Goal: Task Accomplishment & Management: Manage account settings

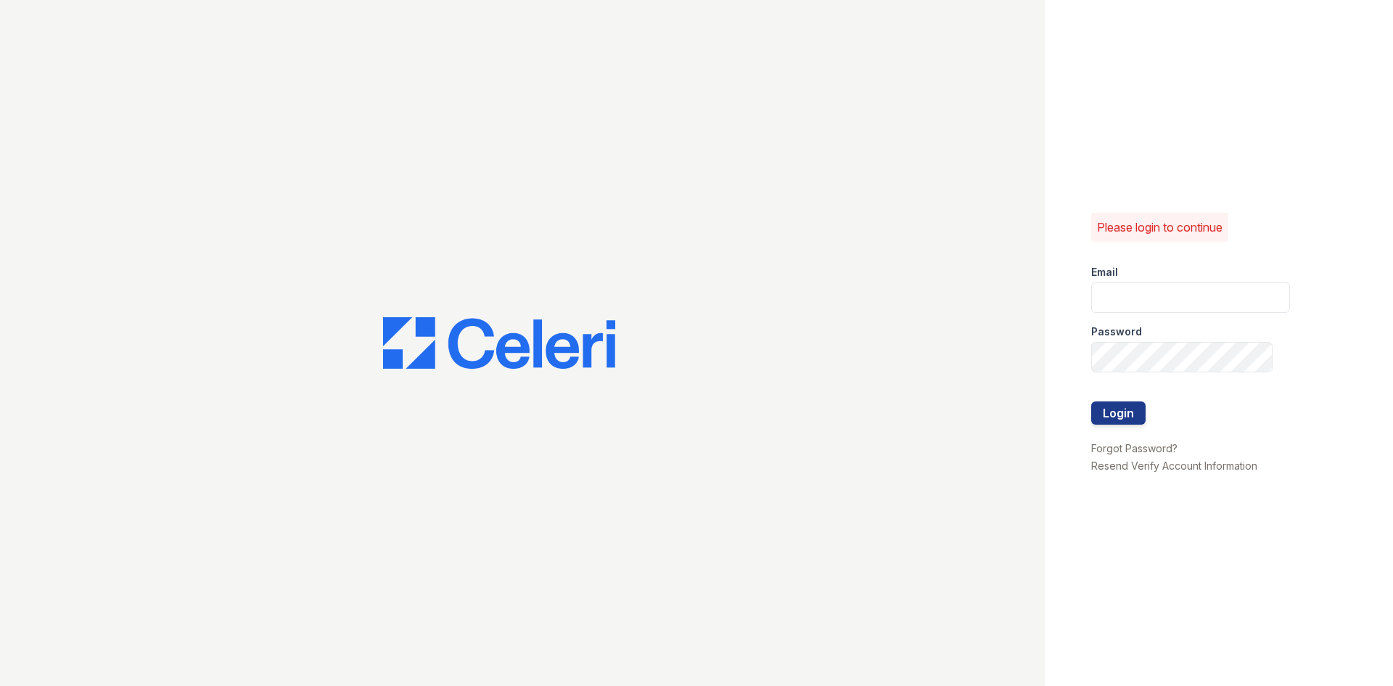
click at [1209, 332] on div "Password" at bounding box center [1190, 327] width 199 height 29
click at [1219, 305] on input "email" at bounding box center [1190, 297] width 199 height 30
type input "[DOMAIN_NAME][EMAIL_ADDRESS][DOMAIN_NAME]"
click at [1203, 308] on input "Sierrawalk.am@cafmanagement.com" at bounding box center [1190, 297] width 199 height 30
click at [1284, 303] on div "Please login to continue Email Password Login Forgot Password? Resend Verify Ac…" at bounding box center [1219, 343] width 348 height 686
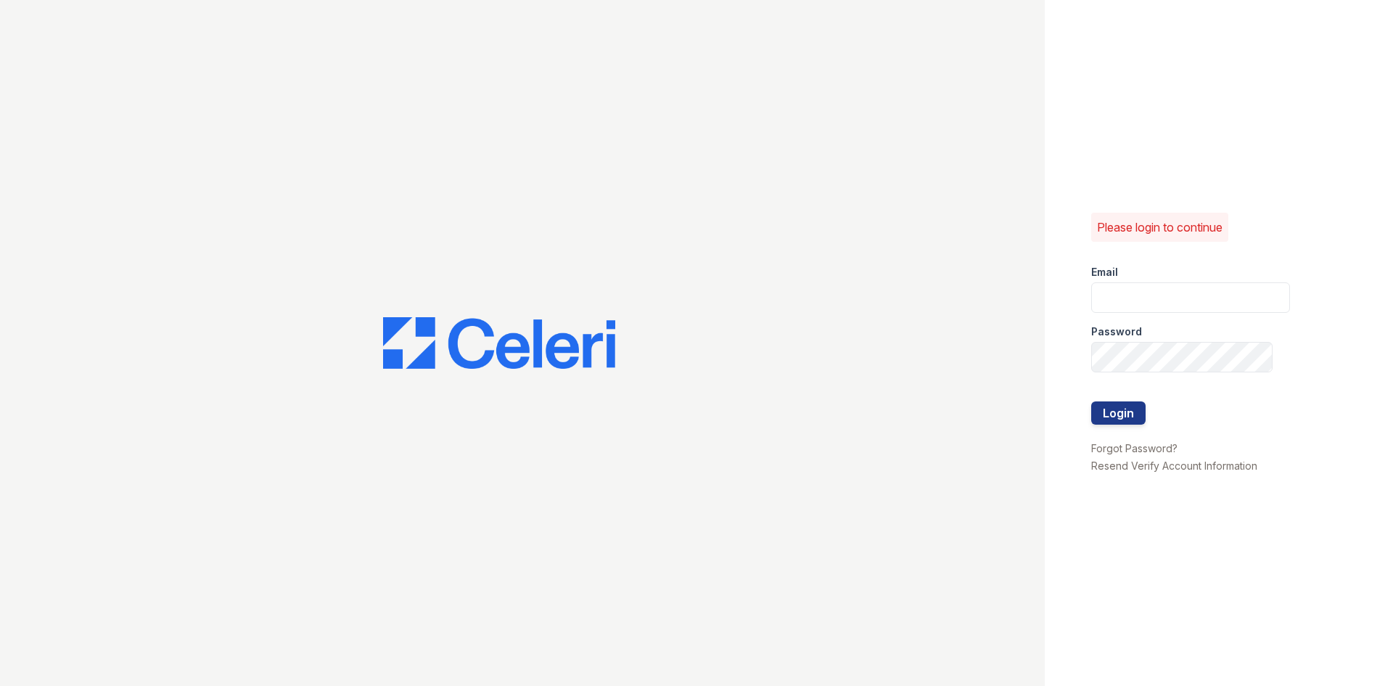
click at [1273, 299] on div "Please login to continue Email Password Login Forgot Password? Resend Verify Ac…" at bounding box center [1219, 343] width 348 height 686
click at [1248, 295] on input "email" at bounding box center [1190, 297] width 199 height 30
type input "[DOMAIN_NAME][EMAIL_ADDRESS][DOMAIN_NAME]"
click at [1091, 401] on button "Login" at bounding box center [1118, 412] width 54 height 23
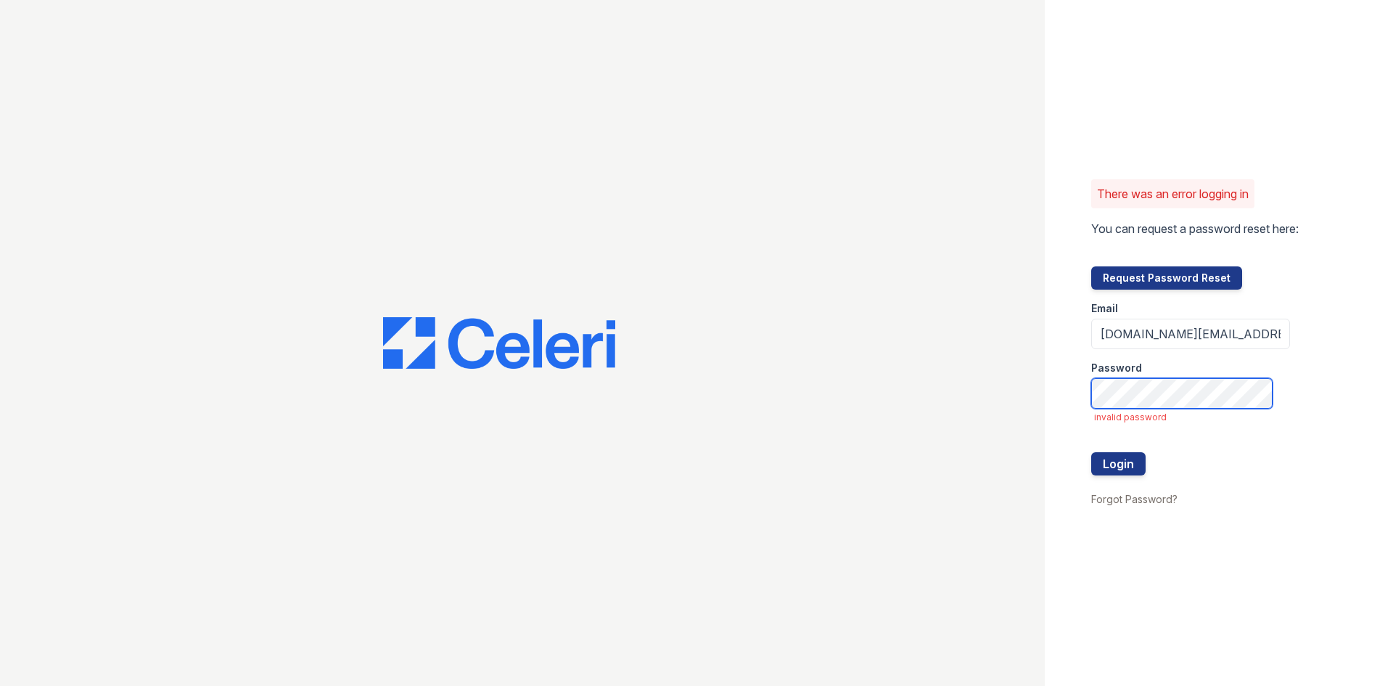
click at [1091, 452] on button "Login" at bounding box center [1118, 463] width 54 height 23
click at [1159, 289] on button "Request Password Reset" at bounding box center [1166, 277] width 151 height 23
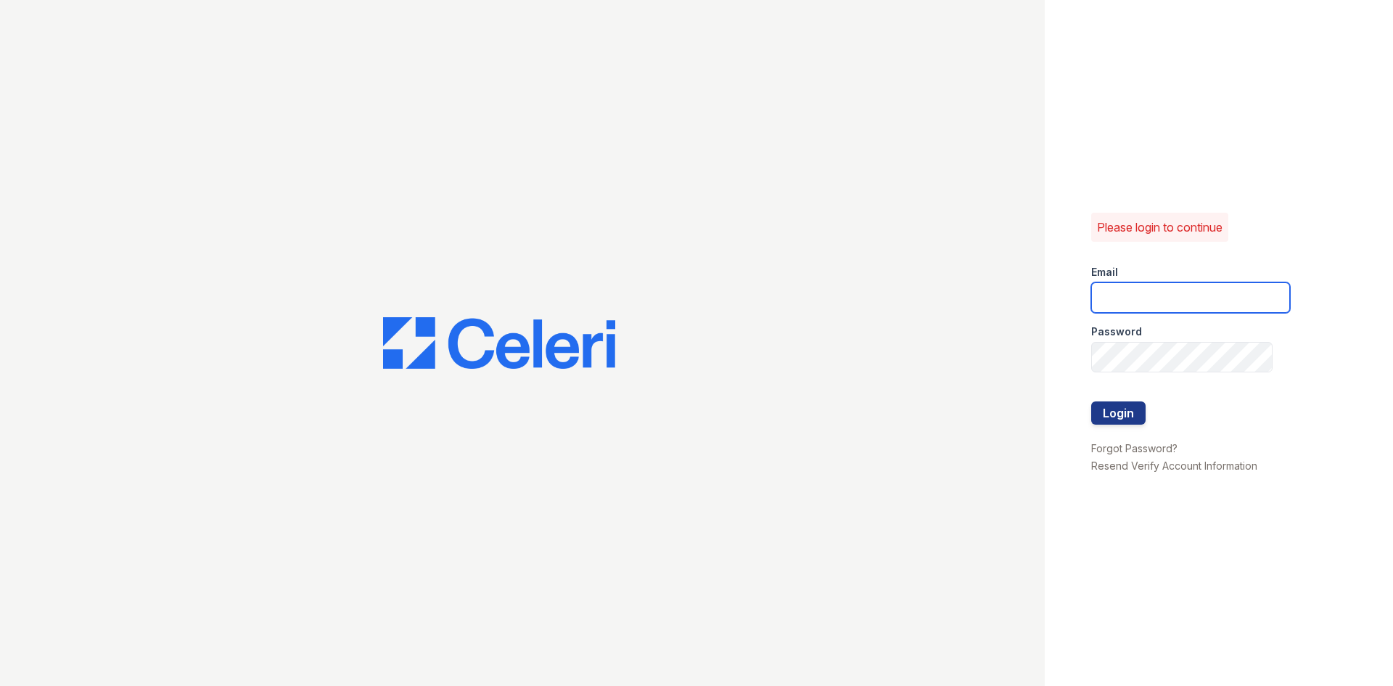
drag, startPoint x: 0, startPoint y: 0, endPoint x: 1165, endPoint y: 286, distance: 1199.7
click at [1165, 286] on input "email" at bounding box center [1190, 297] width 199 height 30
type input "[DOMAIN_NAME][EMAIL_ADDRESS][DOMAIN_NAME]"
click at [1091, 401] on button "Login" at bounding box center [1118, 412] width 54 height 23
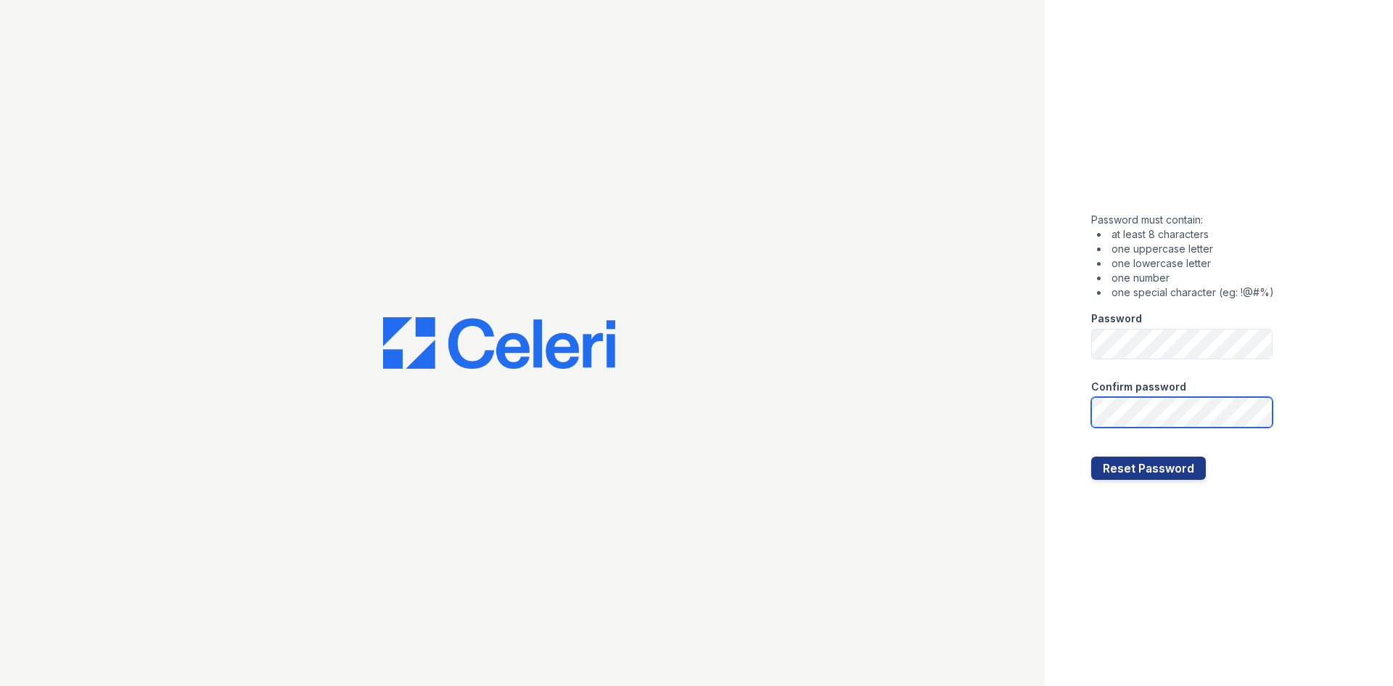
click at [1091, 456] on button "Reset Password" at bounding box center [1148, 467] width 115 height 23
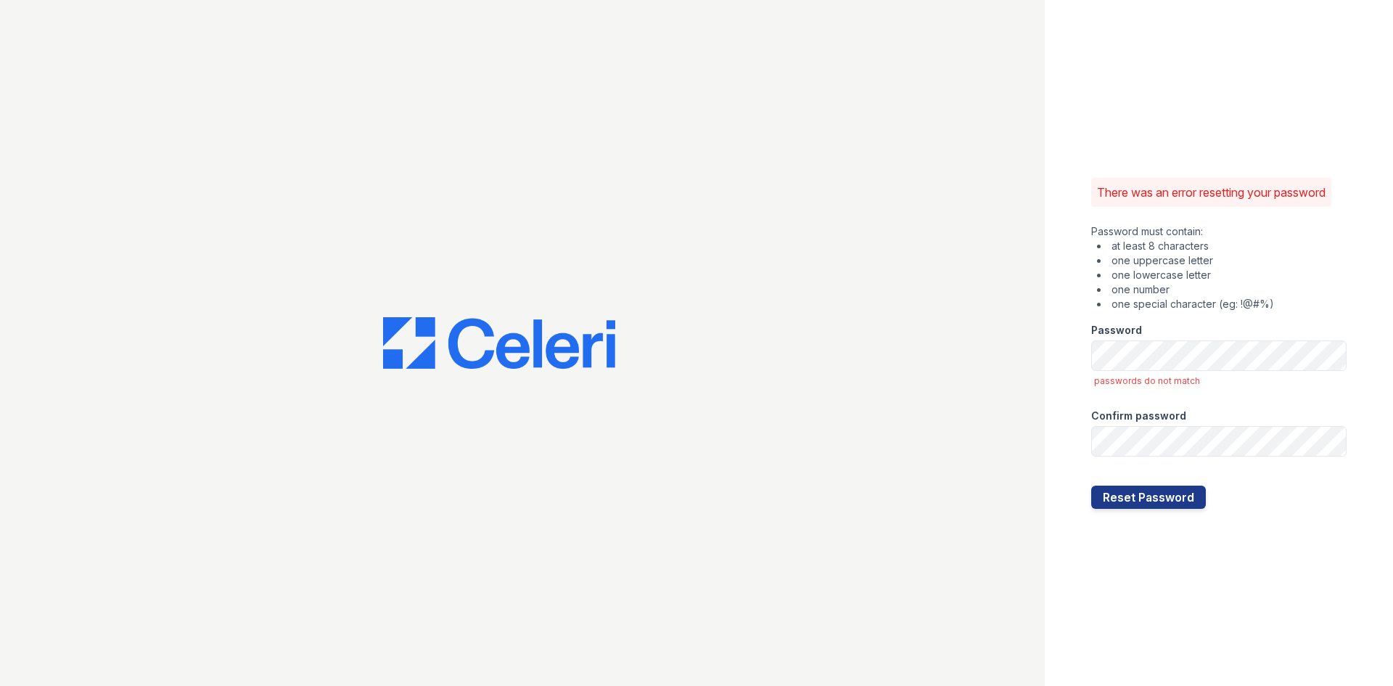
drag, startPoint x: 1172, startPoint y: 299, endPoint x: 1171, endPoint y: 338, distance: 39.2
click at [1172, 319] on form "Password must contain: at least 8 characters one uppercase letter one lowercase…" at bounding box center [1218, 363] width 255 height 290
click at [1091, 485] on button "Reset Password" at bounding box center [1148, 496] width 115 height 23
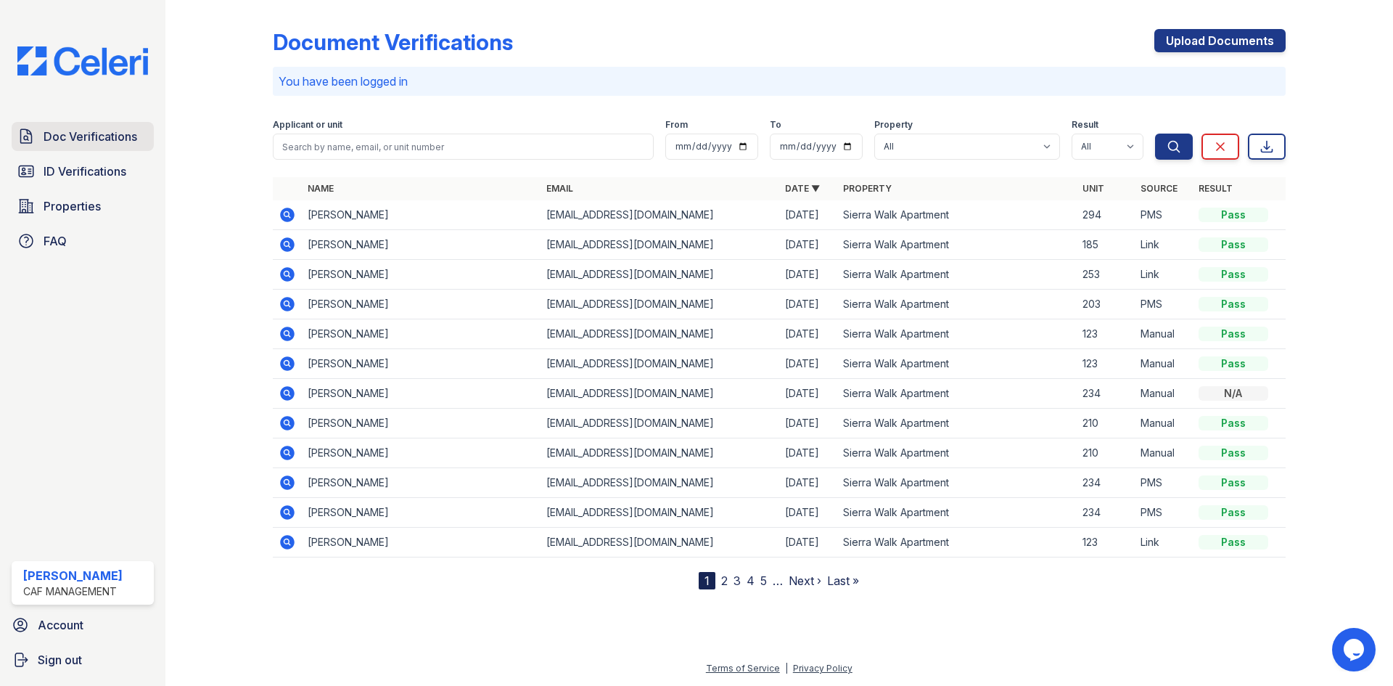
click at [110, 143] on span "Doc Verifications" at bounding box center [91, 136] width 94 height 17
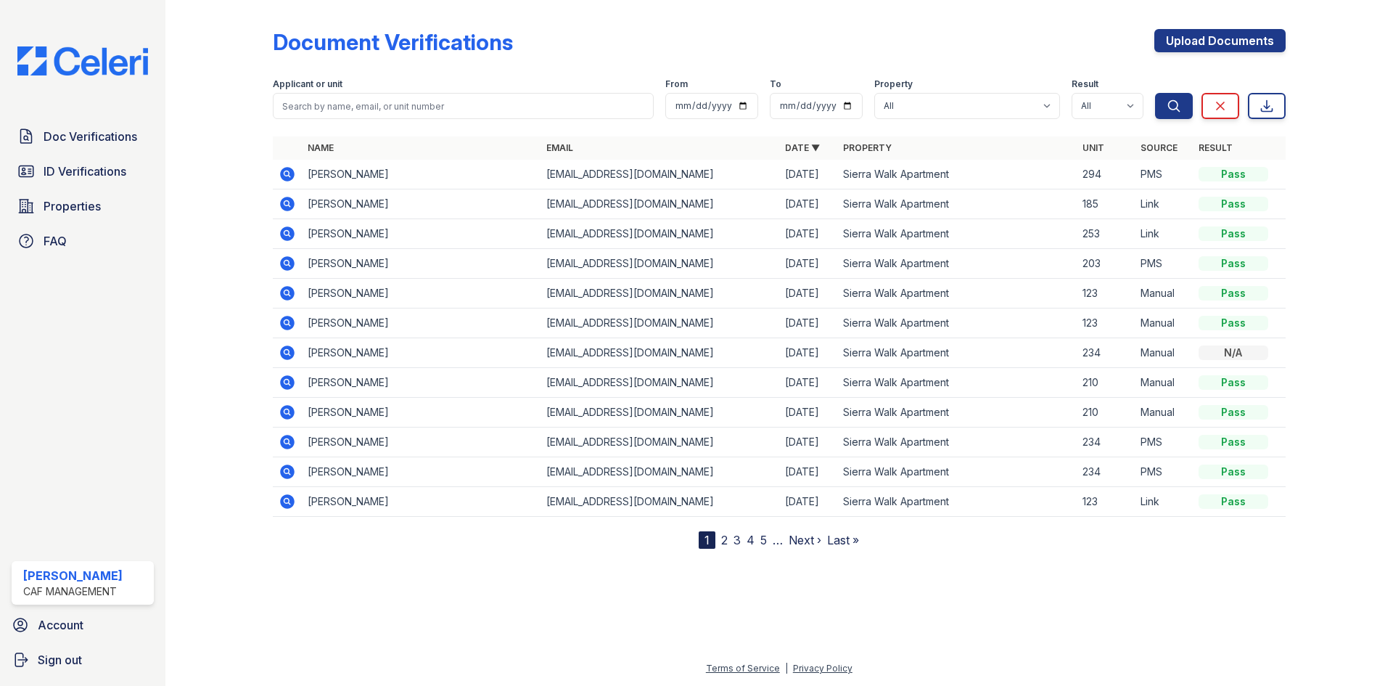
click at [295, 176] on icon at bounding box center [287, 173] width 17 height 17
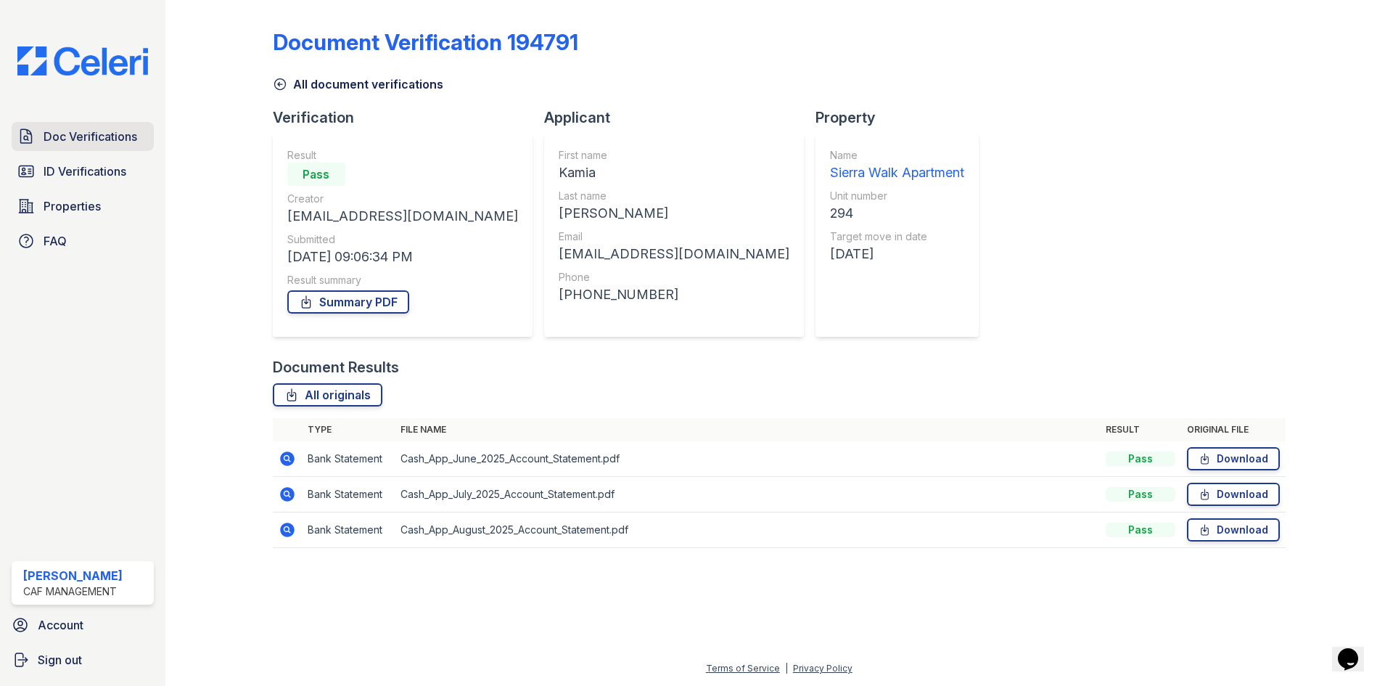
click at [99, 138] on span "Doc Verifications" at bounding box center [91, 136] width 94 height 17
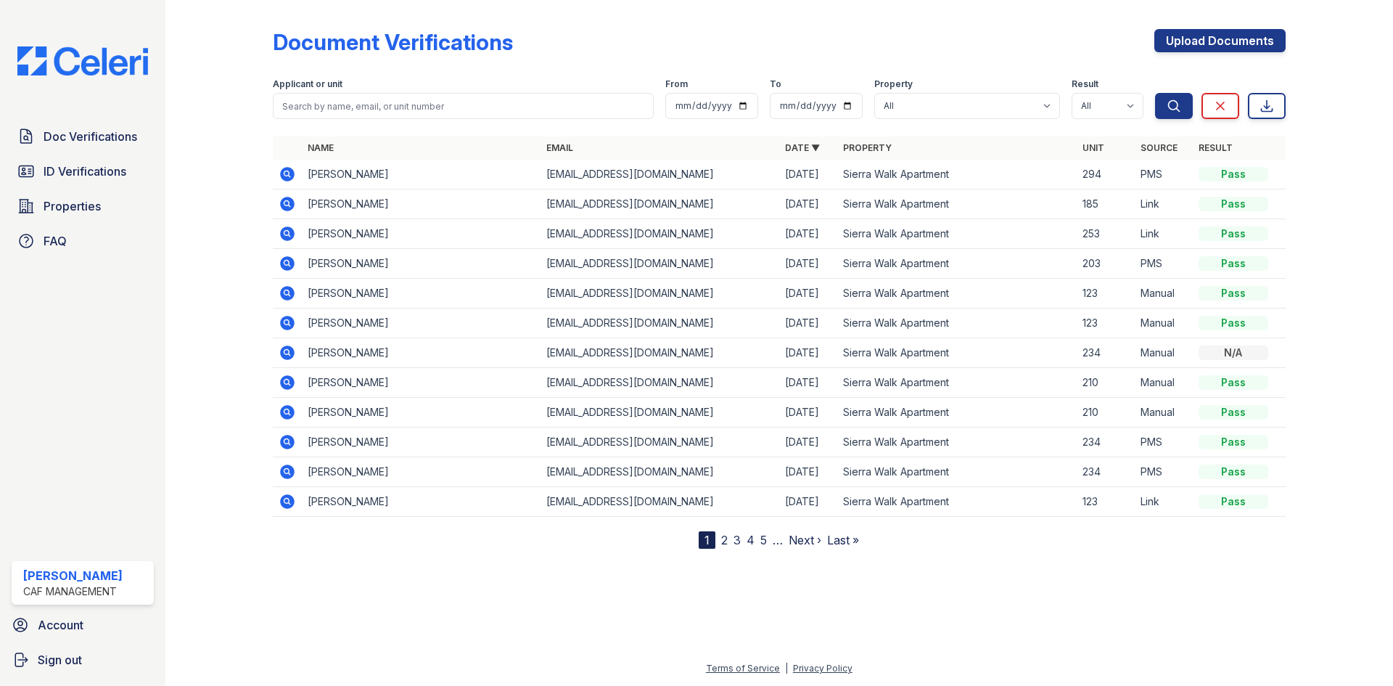
click at [106, 53] on img at bounding box center [83, 60] width 154 height 29
click at [78, 197] on span "Properties" at bounding box center [72, 205] width 57 height 17
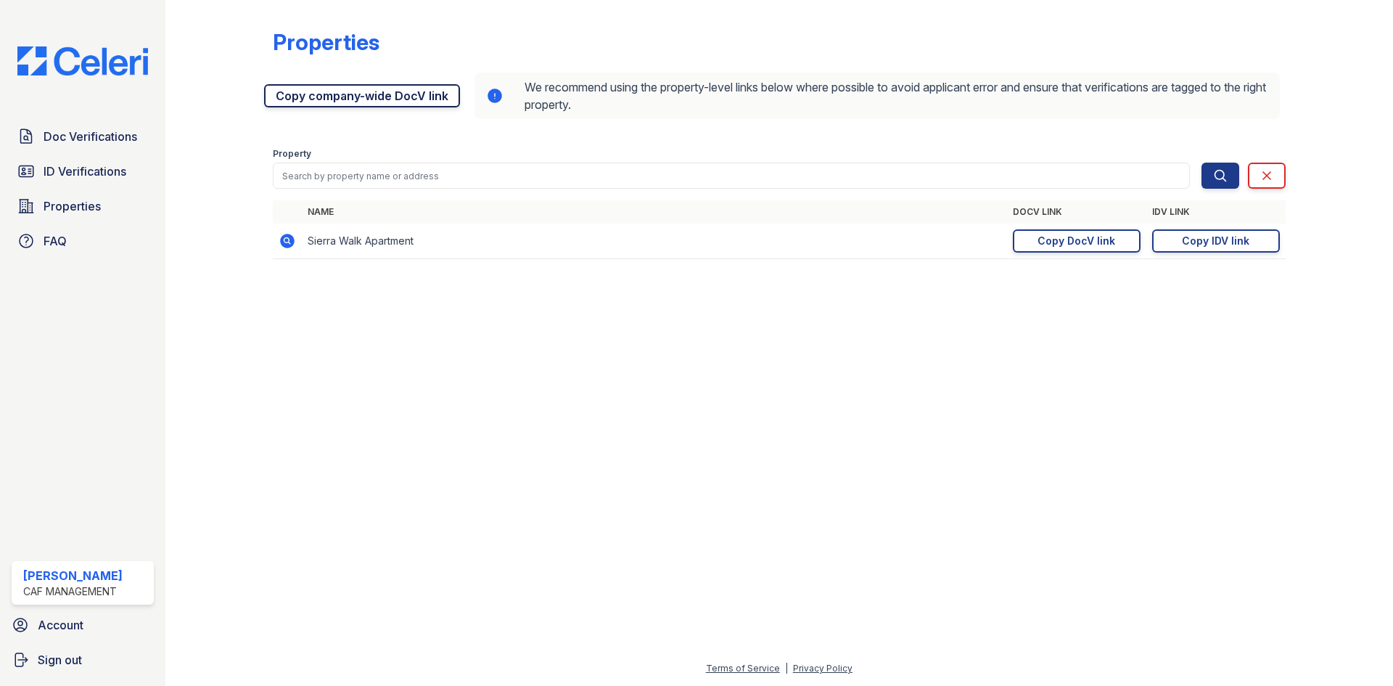
click at [360, 103] on link "Copy company-wide DocV link" at bounding box center [362, 95] width 196 height 23
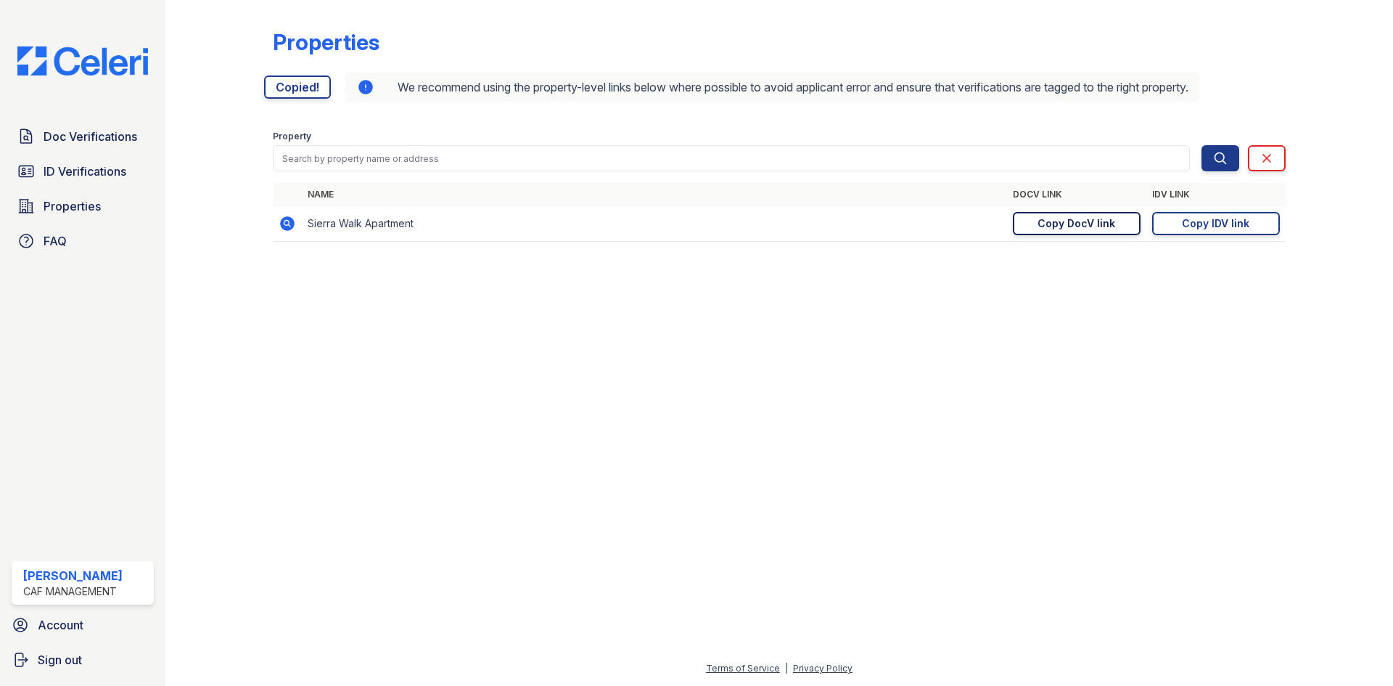
click at [1079, 227] on div "Copy DocV link" at bounding box center [1076, 223] width 78 height 15
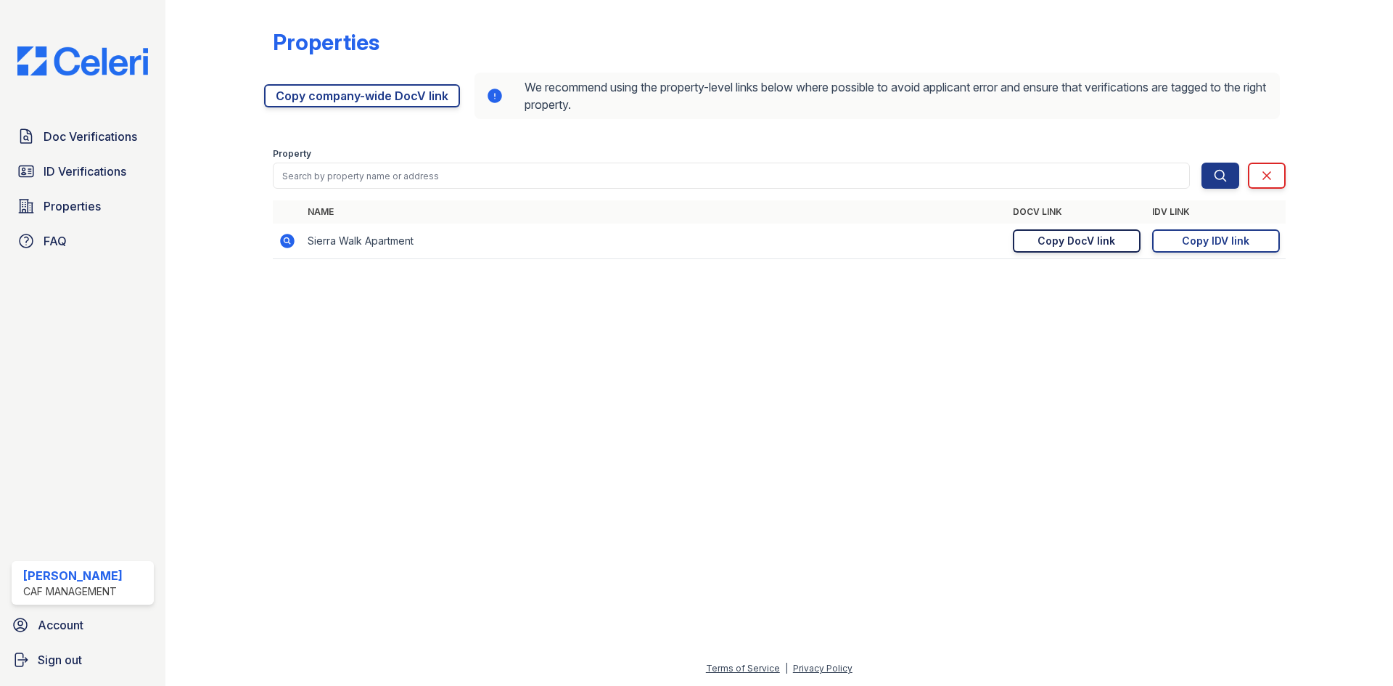
click at [58, 120] on div "Doc Verifications ID Verifications Properties FAQ Angela Olea CAF Management Ac…" at bounding box center [82, 343] width 165 height 686
click at [41, 132] on link "Doc Verifications" at bounding box center [83, 136] width 142 height 29
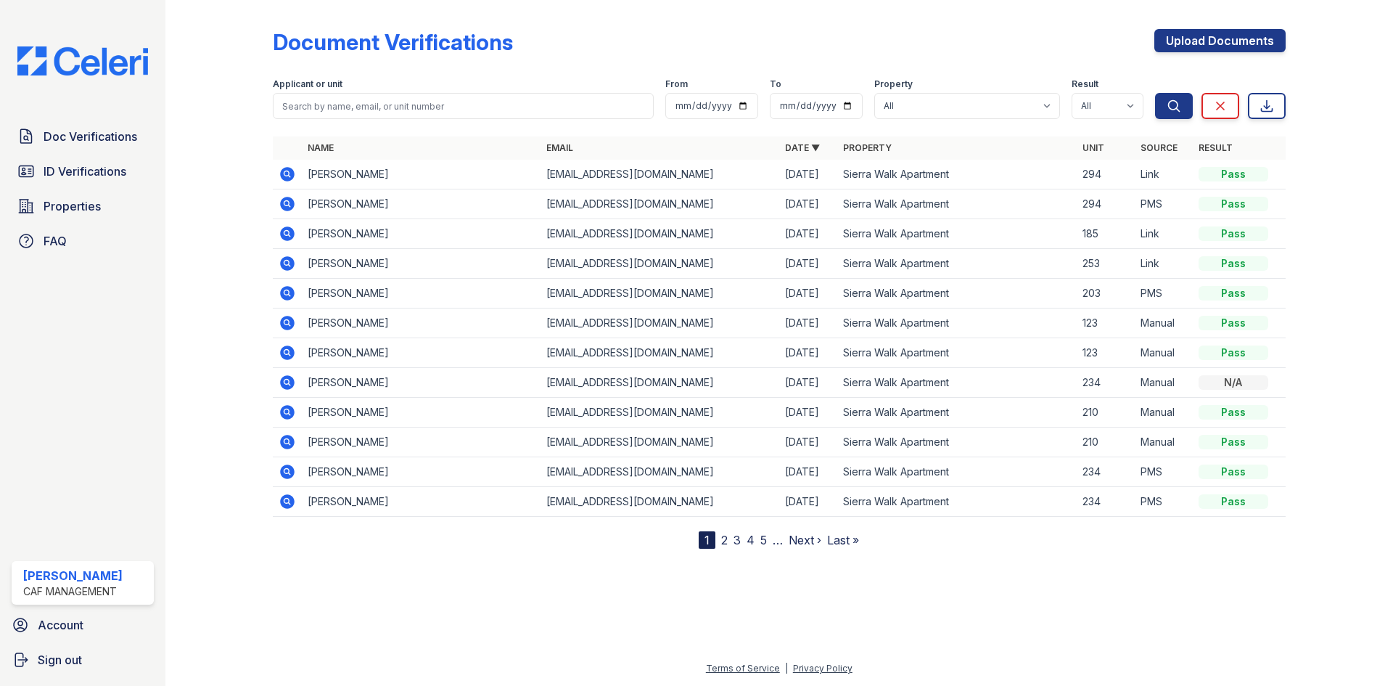
click at [285, 179] on icon at bounding box center [287, 174] width 15 height 15
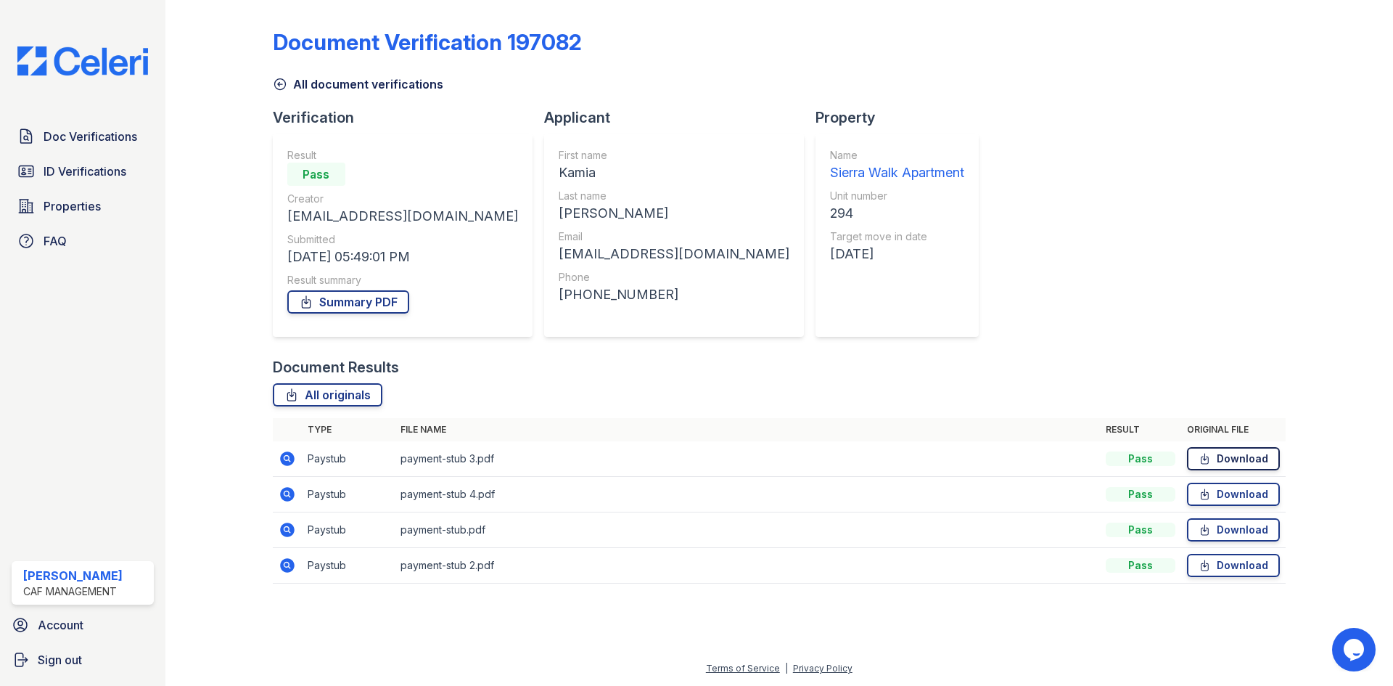
click at [1249, 462] on link "Download" at bounding box center [1233, 458] width 93 height 23
click at [1246, 499] on link "Download" at bounding box center [1233, 493] width 93 height 23
click at [1244, 533] on link "Download" at bounding box center [1233, 529] width 93 height 23
click at [1241, 560] on link "Download" at bounding box center [1233, 565] width 93 height 23
